Goal: Task Accomplishment & Management: Use online tool/utility

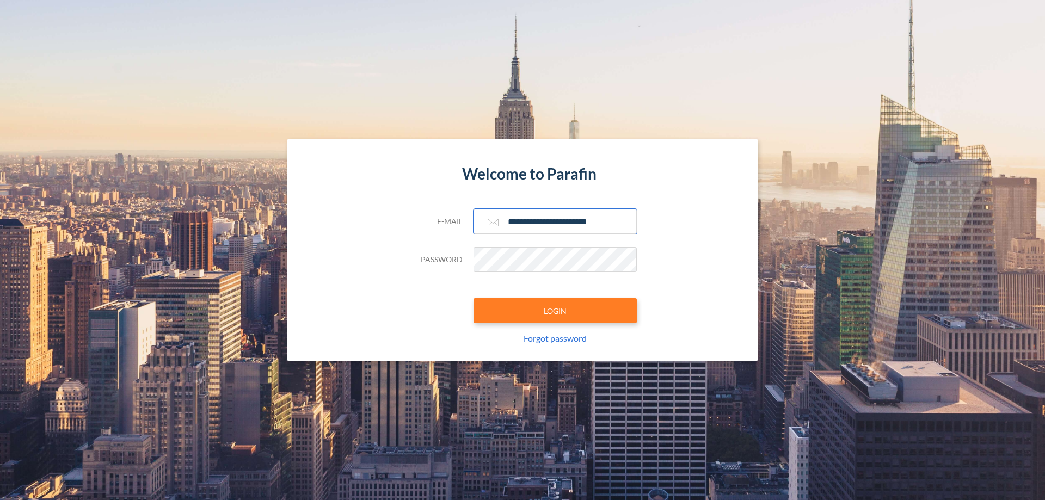
type input "**********"
click at [555, 311] on button "LOGIN" at bounding box center [554, 310] width 163 height 25
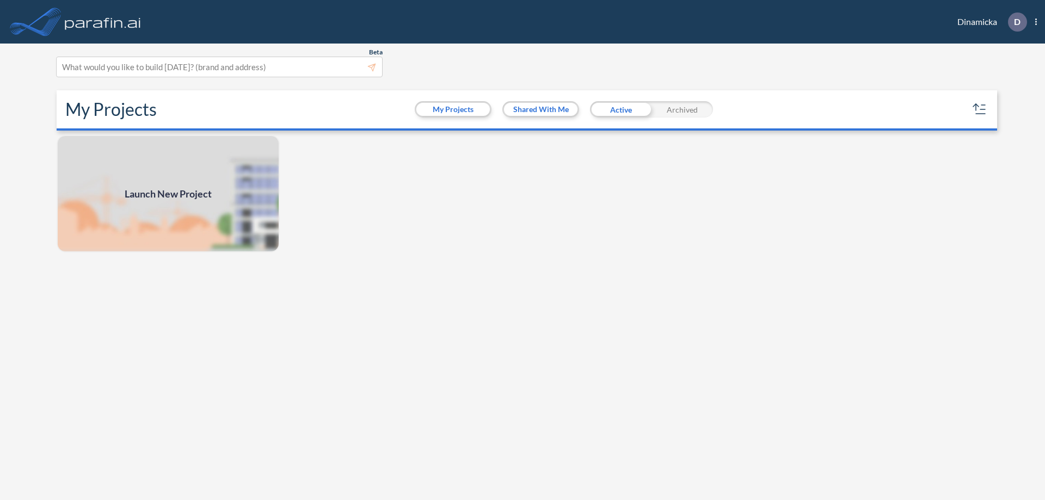
scroll to position [3, 0]
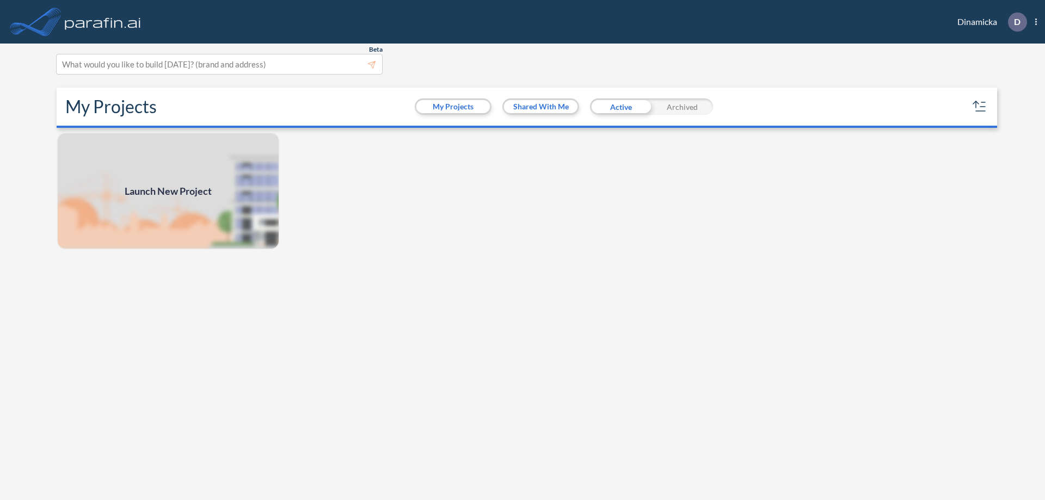
click at [168, 191] on span "Launch New Project" at bounding box center [168, 191] width 87 height 15
